Goal: Navigation & Orientation: Find specific page/section

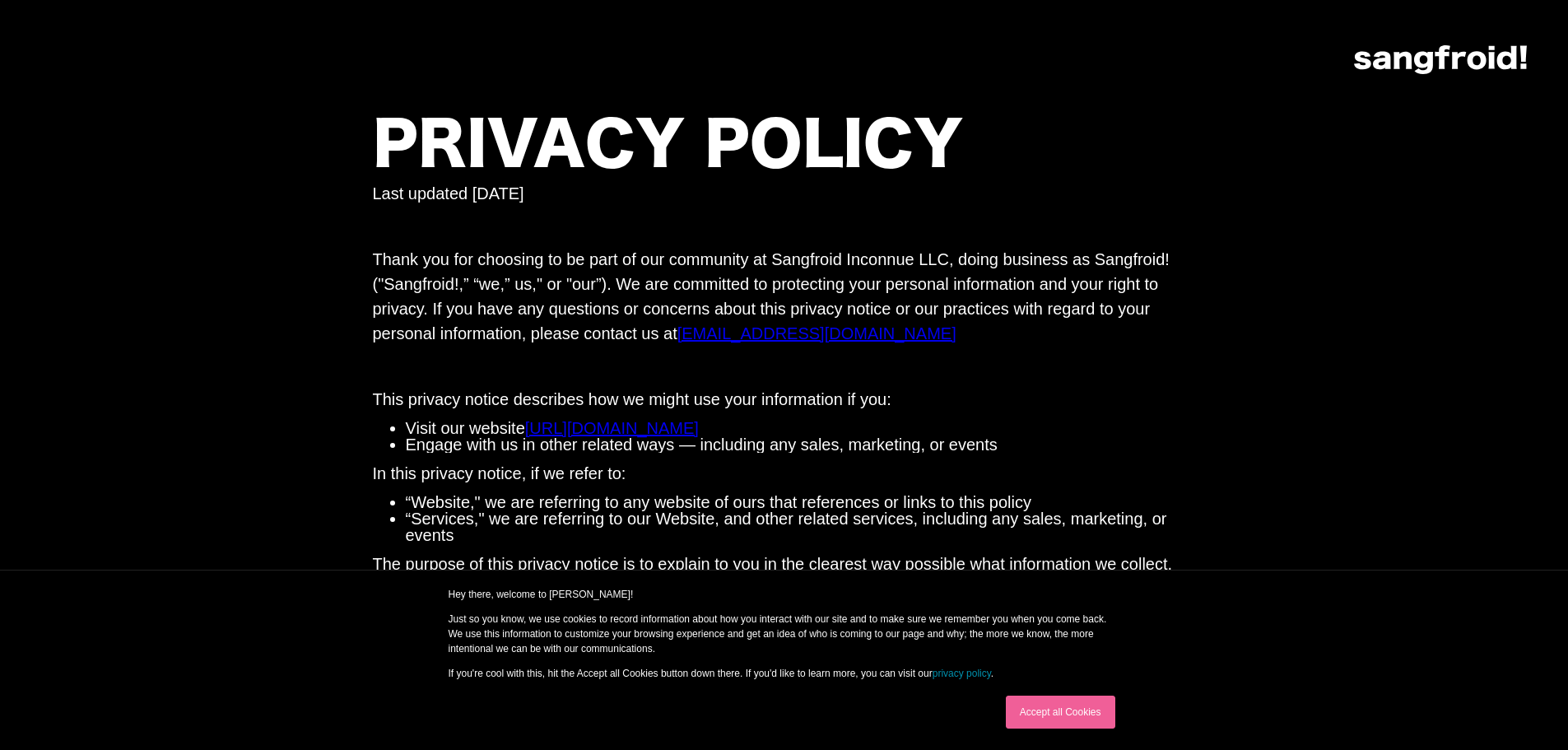
click at [698, 431] on link "https://www.sangfroidstudio.com" at bounding box center [612, 427] width 173 height 18
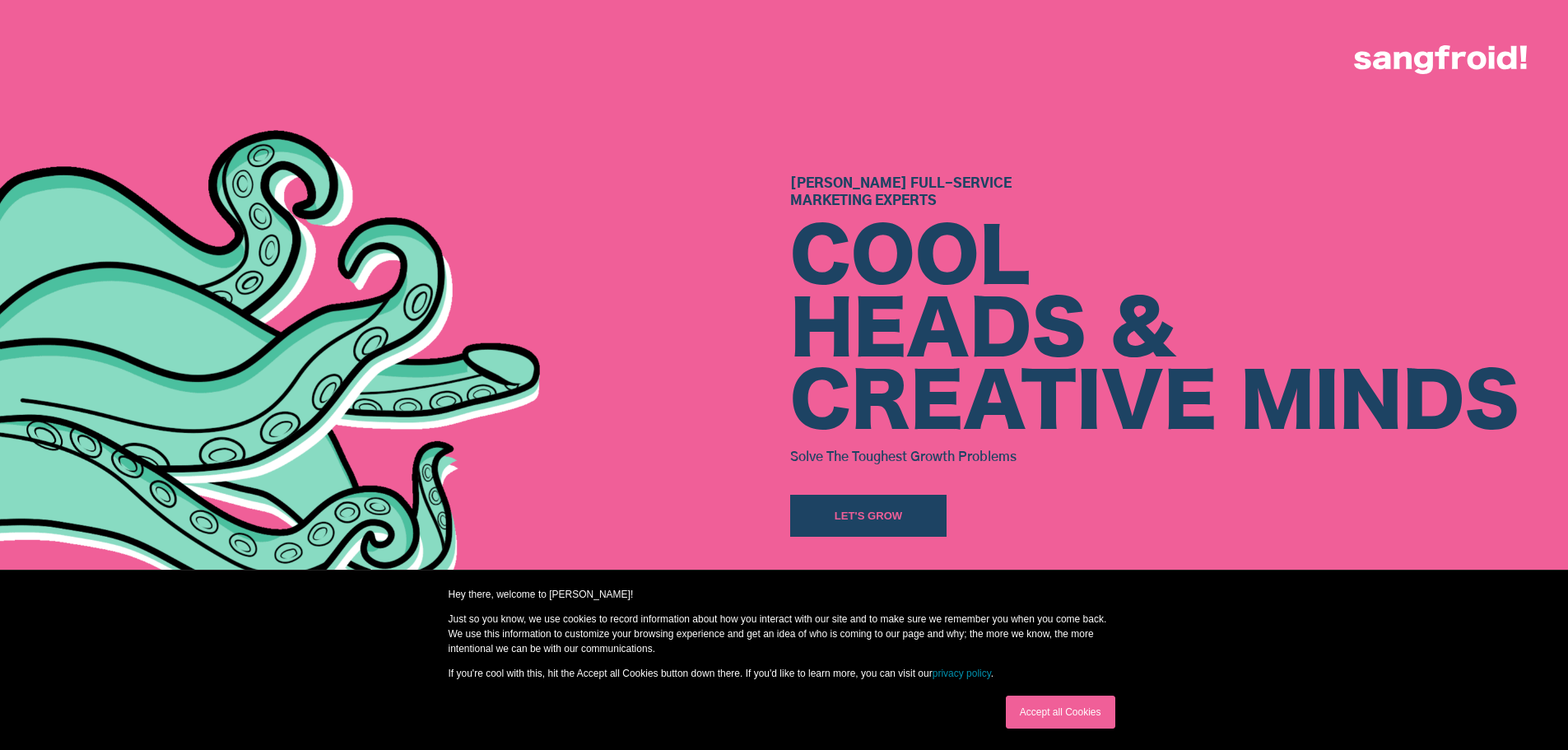
scroll to position [411, 0]
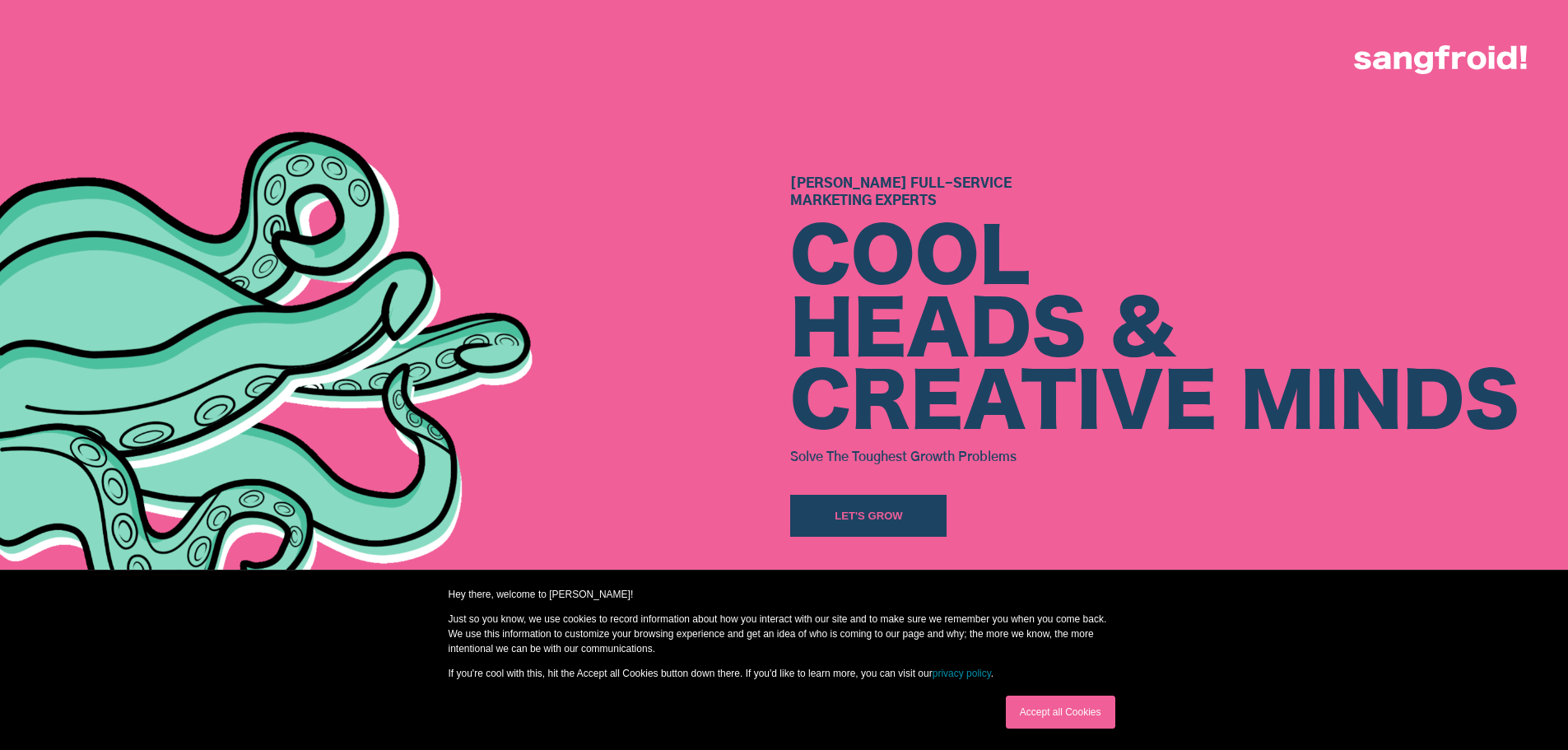
click at [1080, 710] on link "Accept all Cookies" at bounding box center [1061, 711] width 109 height 33
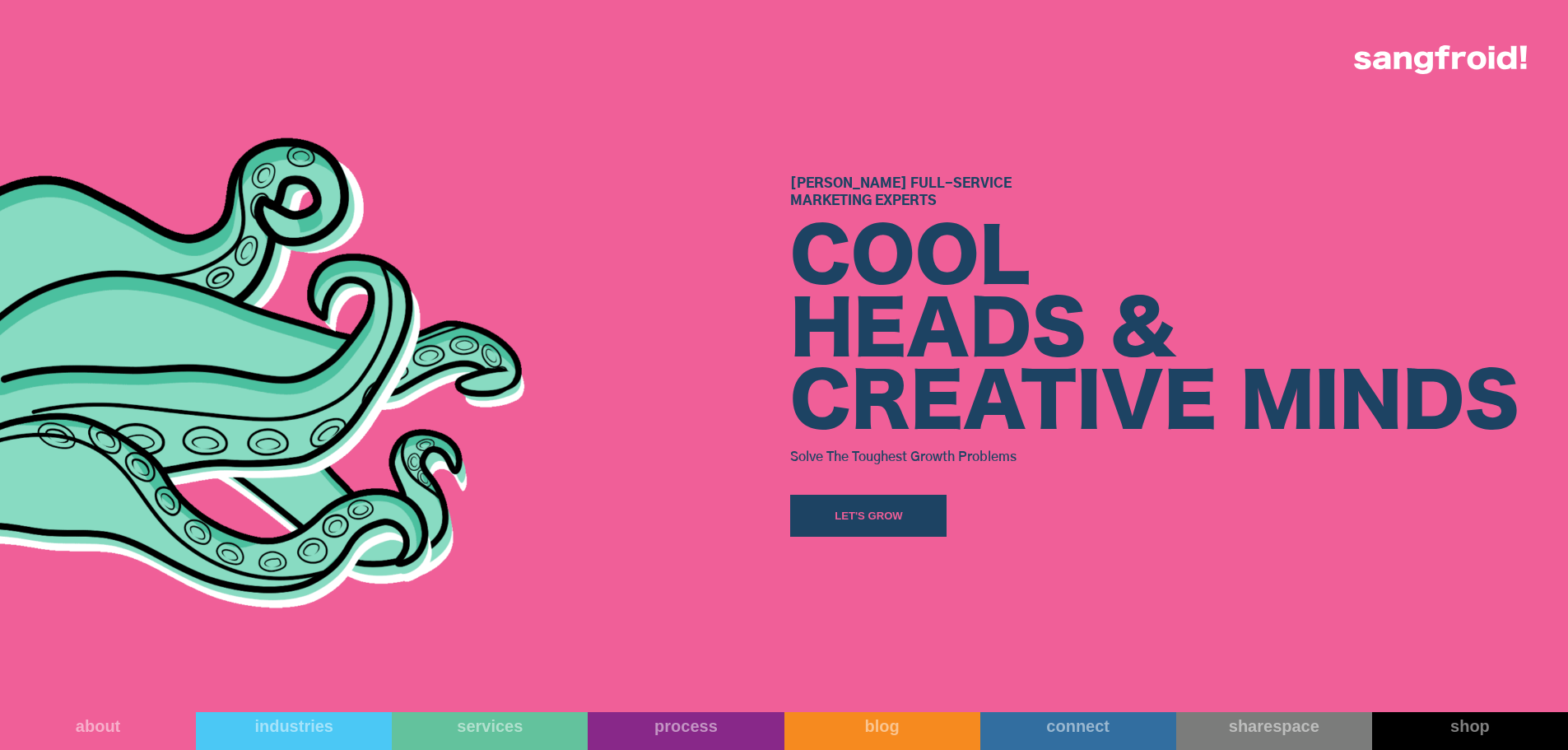
scroll to position [741, 0]
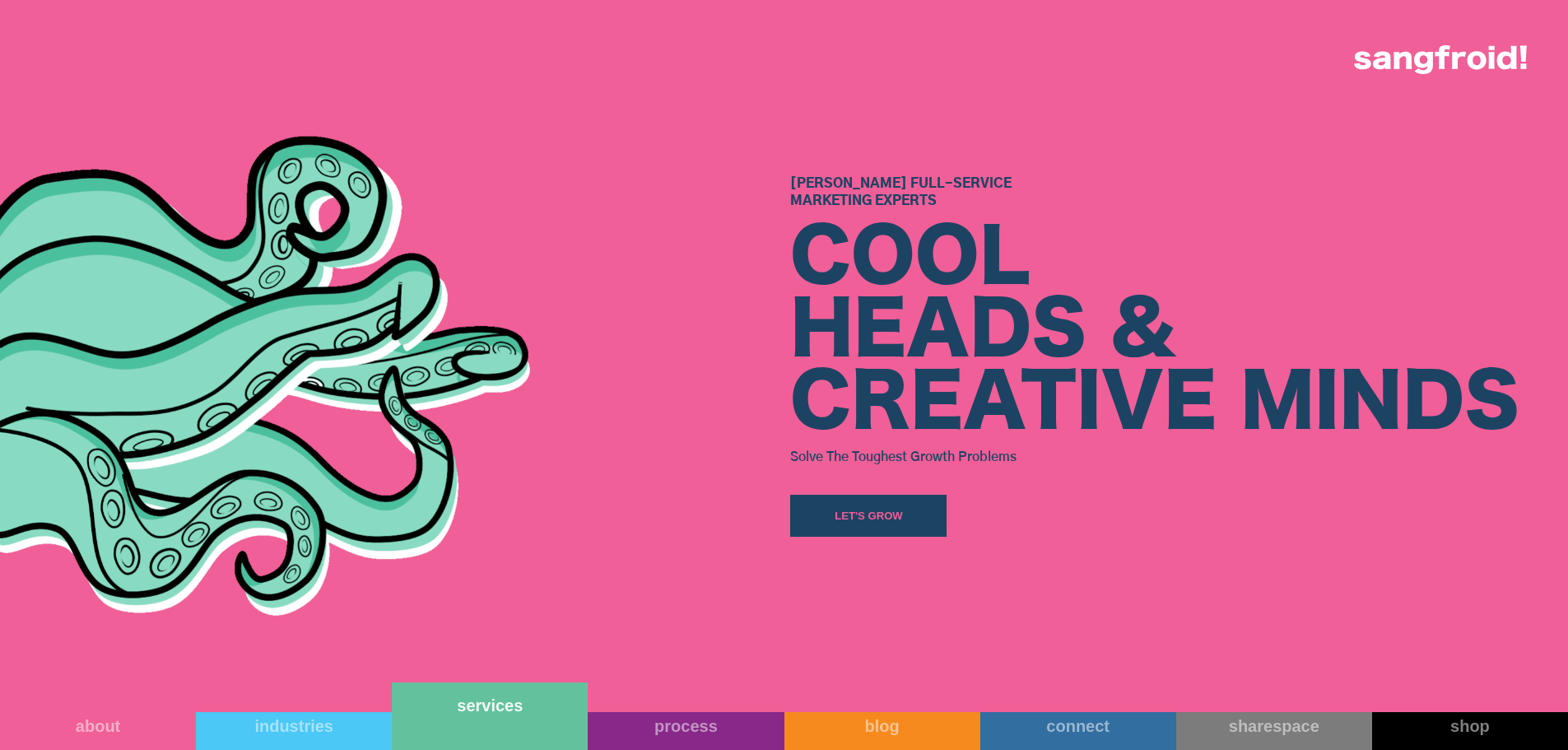
click at [505, 730] on link "services" at bounding box center [489, 716] width 196 height 68
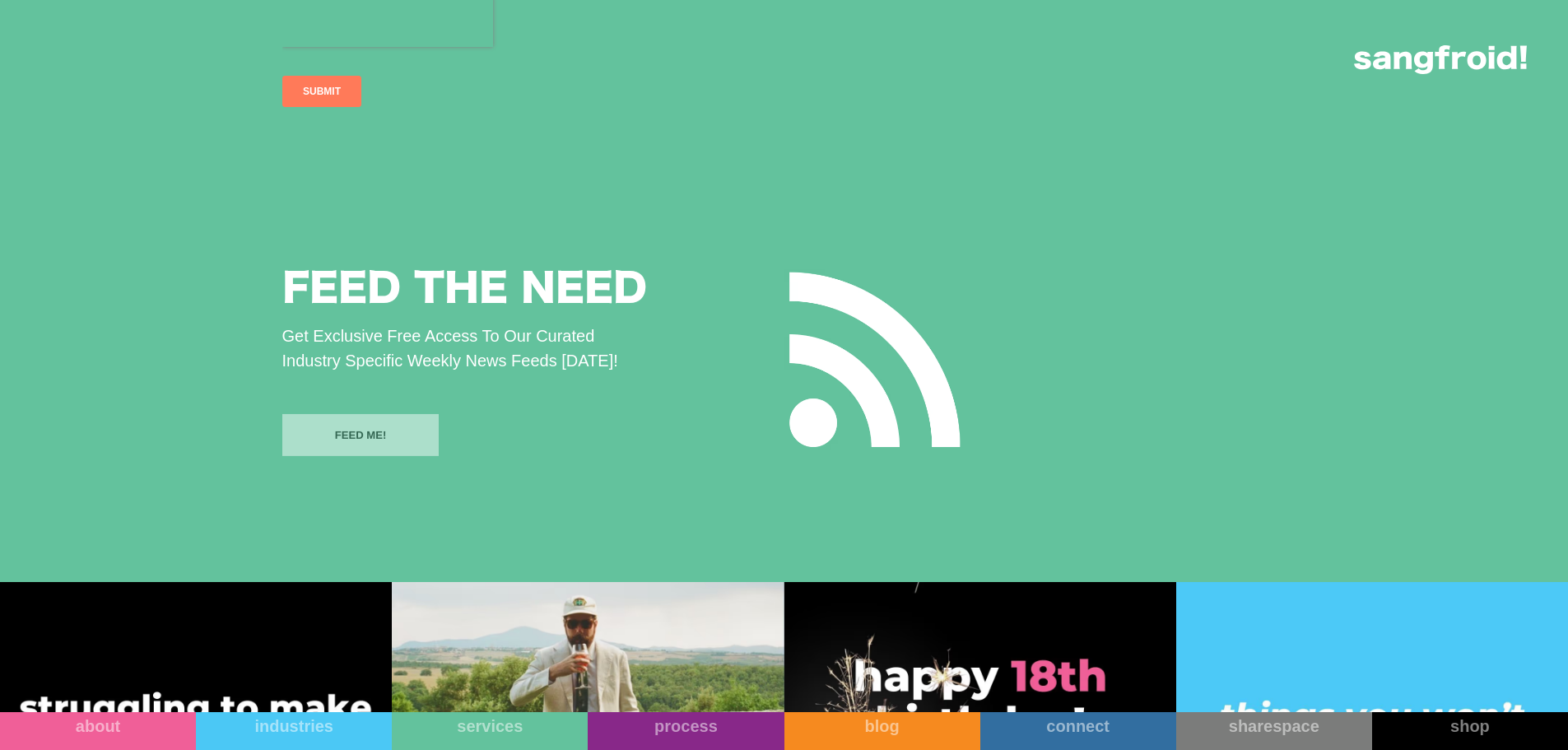
scroll to position [3290, 0]
